Goal: Find specific page/section: Find specific page/section

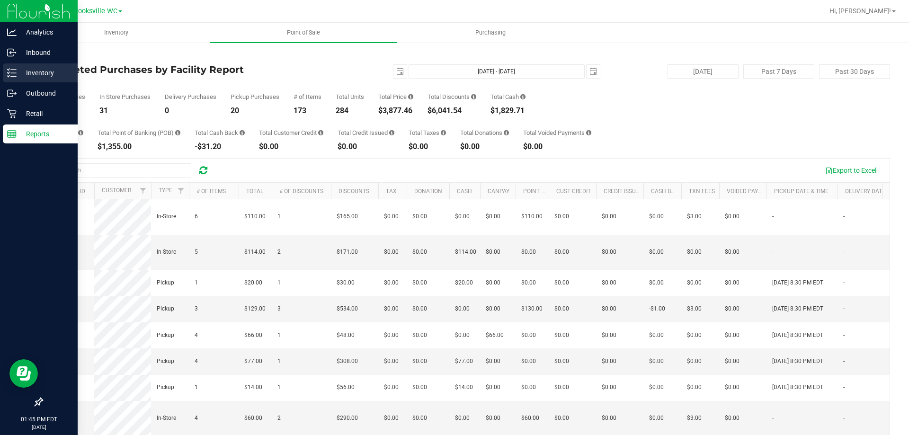
click at [22, 71] on p "Inventory" at bounding box center [45, 72] width 57 height 11
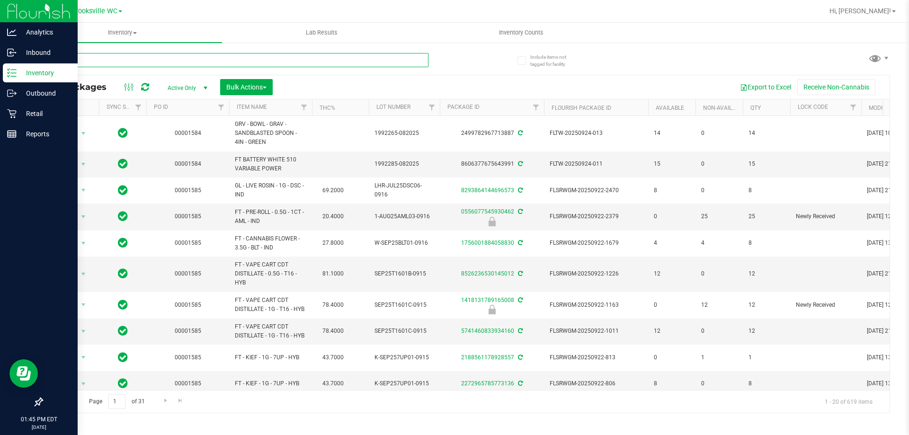
click at [97, 56] on input "text" at bounding box center [235, 60] width 387 height 14
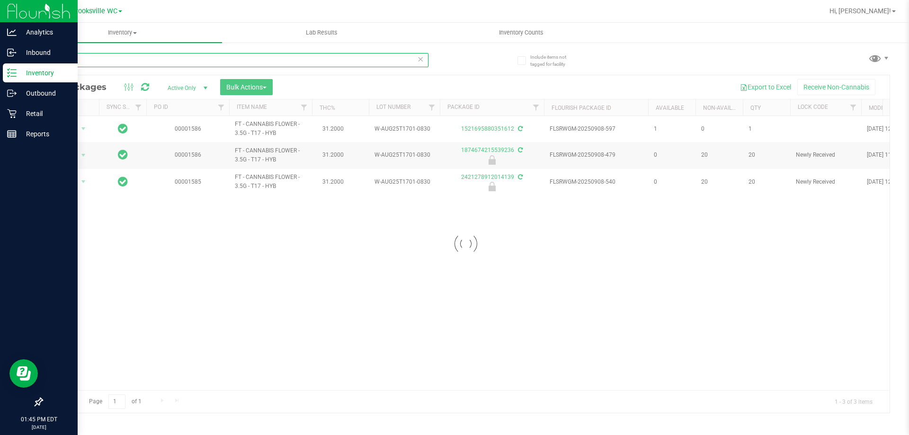
type input "t17"
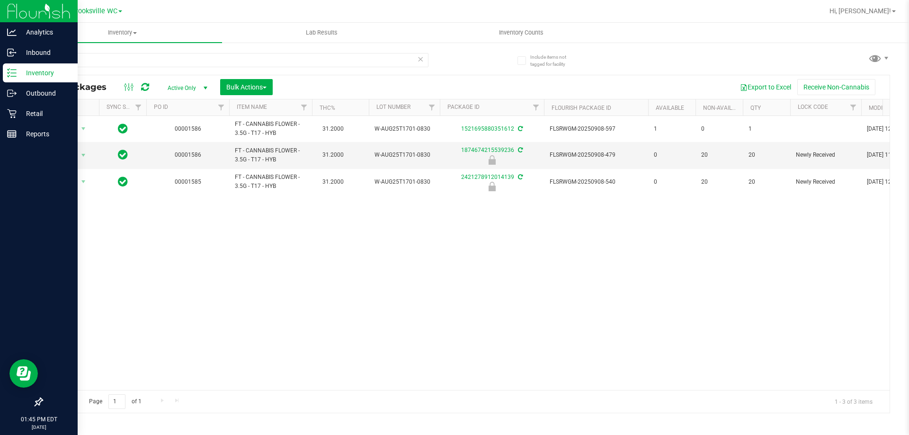
drag, startPoint x: 594, startPoint y: 236, endPoint x: 587, endPoint y: 238, distance: 7.4
click at [592, 236] on div "Action Action Adjust qty Create package Edit attributes Global inventory Locate…" at bounding box center [466, 253] width 848 height 274
click at [587, 239] on div "Action Action Adjust qty Create package Edit attributes Global inventory Locate…" at bounding box center [466, 253] width 848 height 274
